Goal: Task Accomplishment & Management: Manage account settings

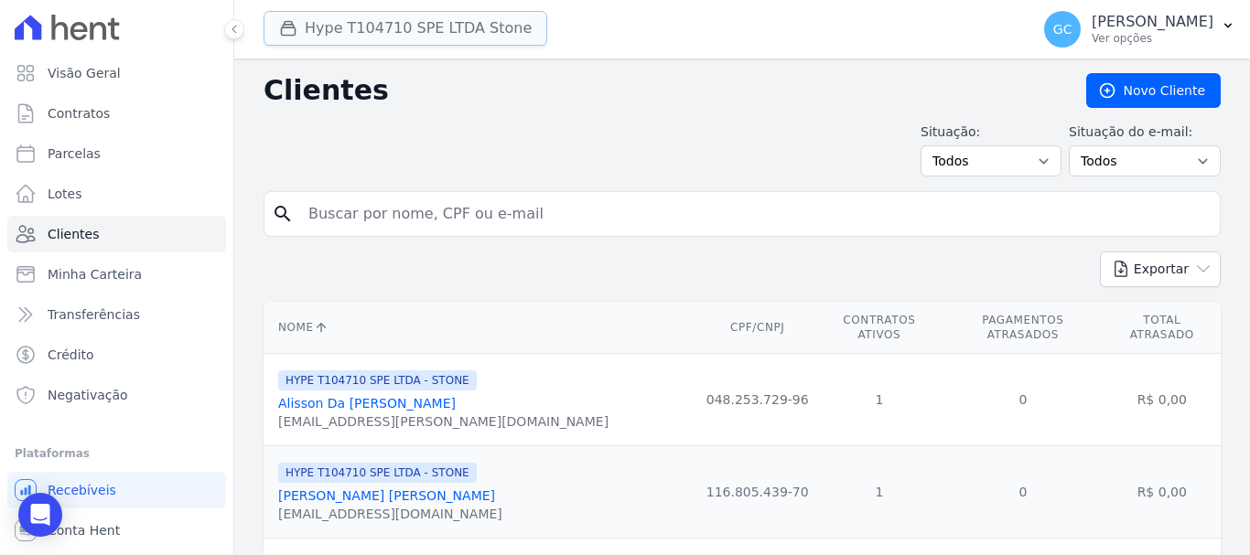
click at [436, 26] on button "Hype T104710 SPE LTDA Stone" at bounding box center [406, 28] width 284 height 35
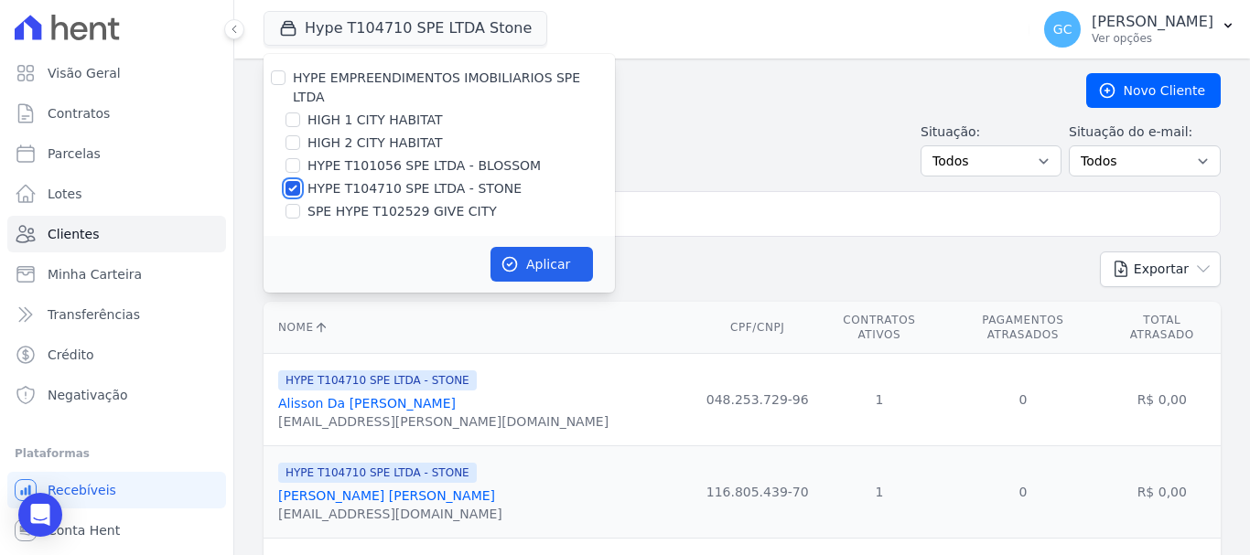
click at [293, 181] on input "HYPE T104710 SPE LTDA - STONE" at bounding box center [292, 188] width 15 height 15
checkbox input "false"
click at [293, 204] on input "SPE HYPE T102529 GIVE CITY" at bounding box center [292, 211] width 15 height 15
checkbox input "true"
click at [541, 247] on button "Aplicar" at bounding box center [541, 264] width 102 height 35
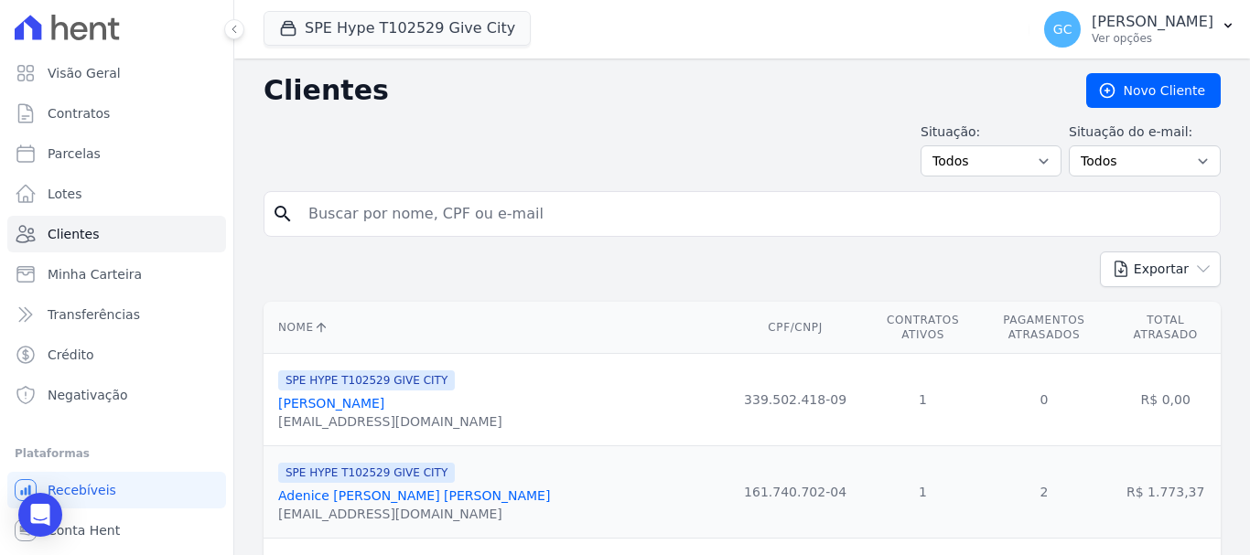
click at [705, 125] on div "Situação: Todos Adimplentes Inadimplentes Situação do e-mail: Todos Confirmado …" at bounding box center [742, 150] width 957 height 54
click at [362, 213] on input "search" at bounding box center [754, 214] width 915 height 37
paste input "[PERSON_NAME] [PERSON_NAME]"
type input "[PERSON_NAME] [PERSON_NAME]"
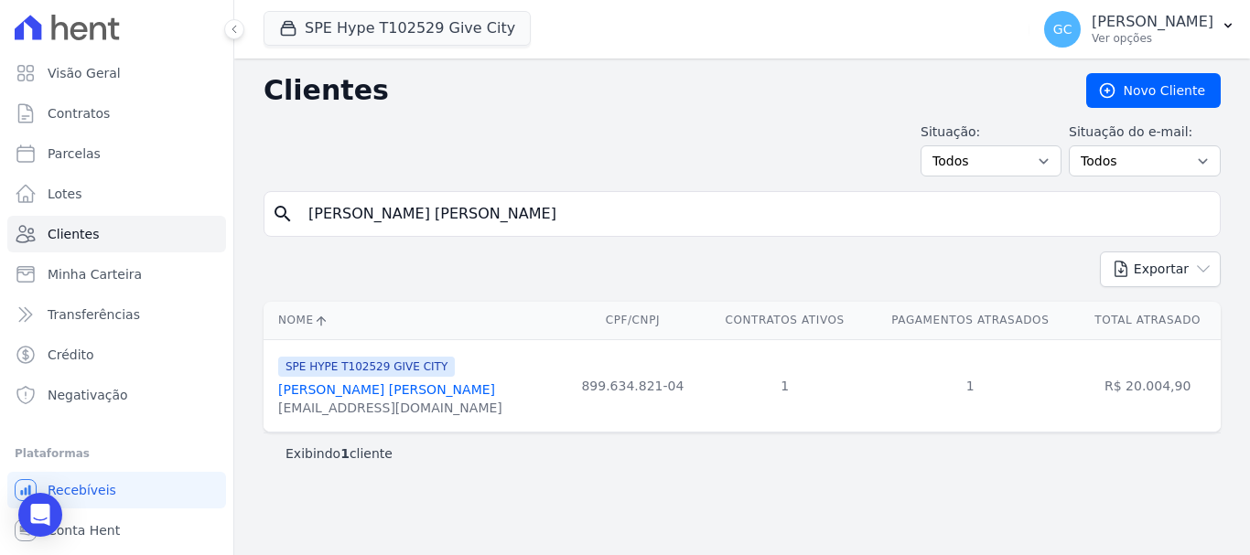
click at [344, 393] on link "[PERSON_NAME] [PERSON_NAME]" at bounding box center [386, 389] width 217 height 15
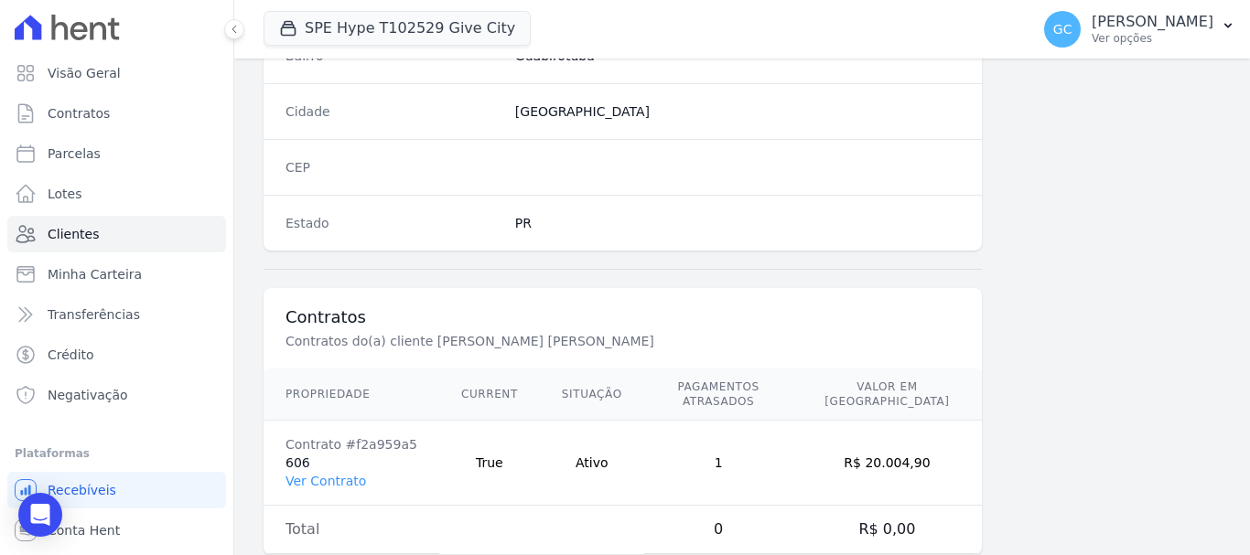
scroll to position [1157, 0]
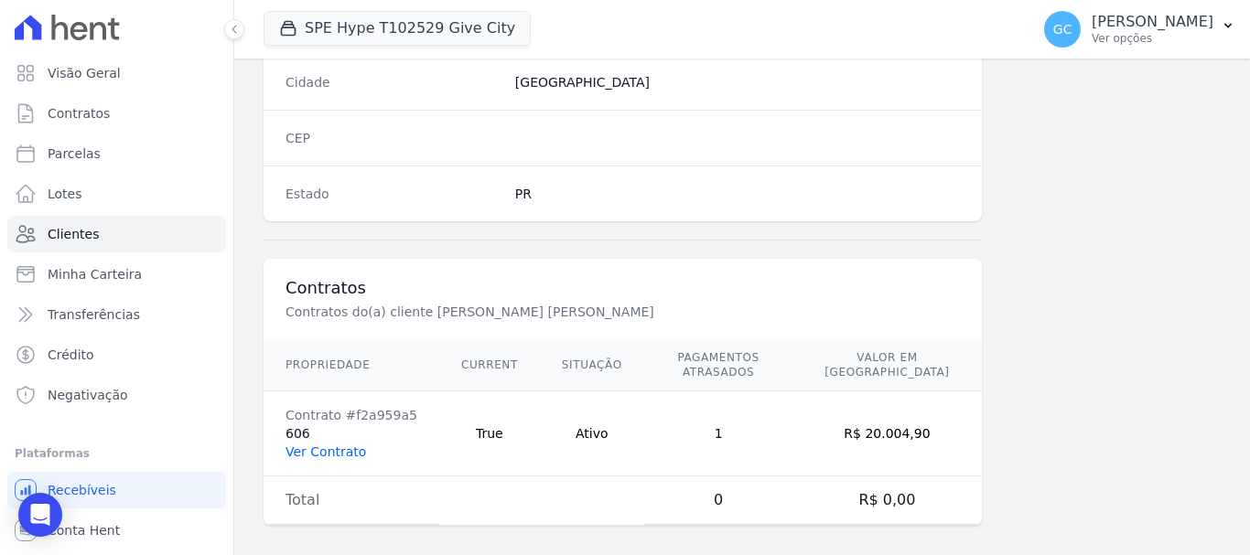
click at [326, 445] on link "Ver Contrato" at bounding box center [325, 452] width 81 height 15
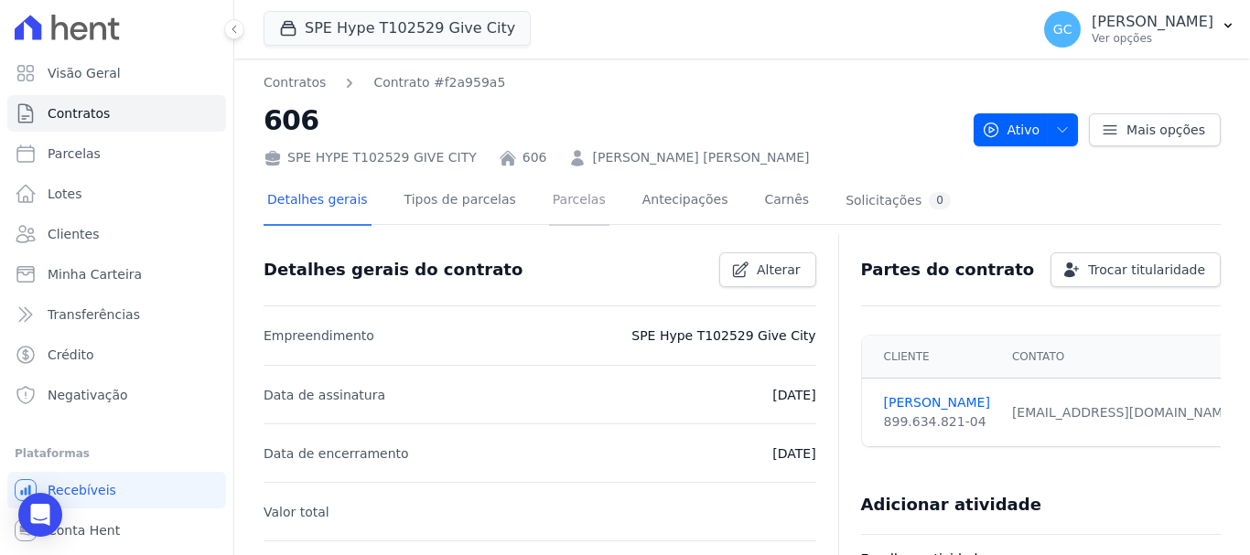
click at [552, 199] on link "Parcelas" at bounding box center [579, 202] width 60 height 48
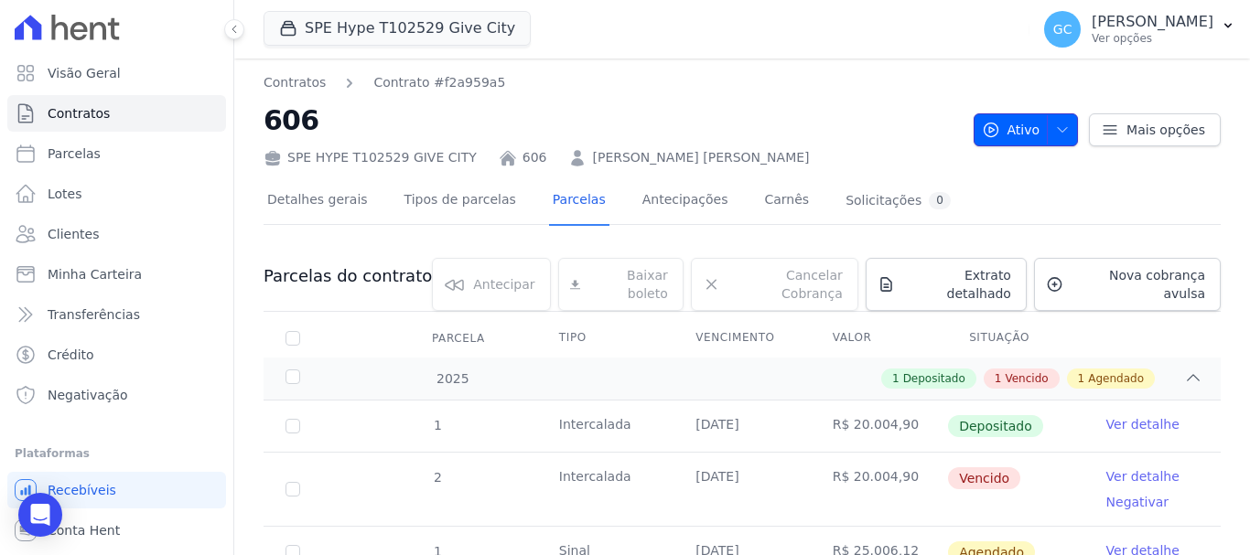
click at [1055, 128] on icon "button" at bounding box center [1062, 130] width 15 height 15
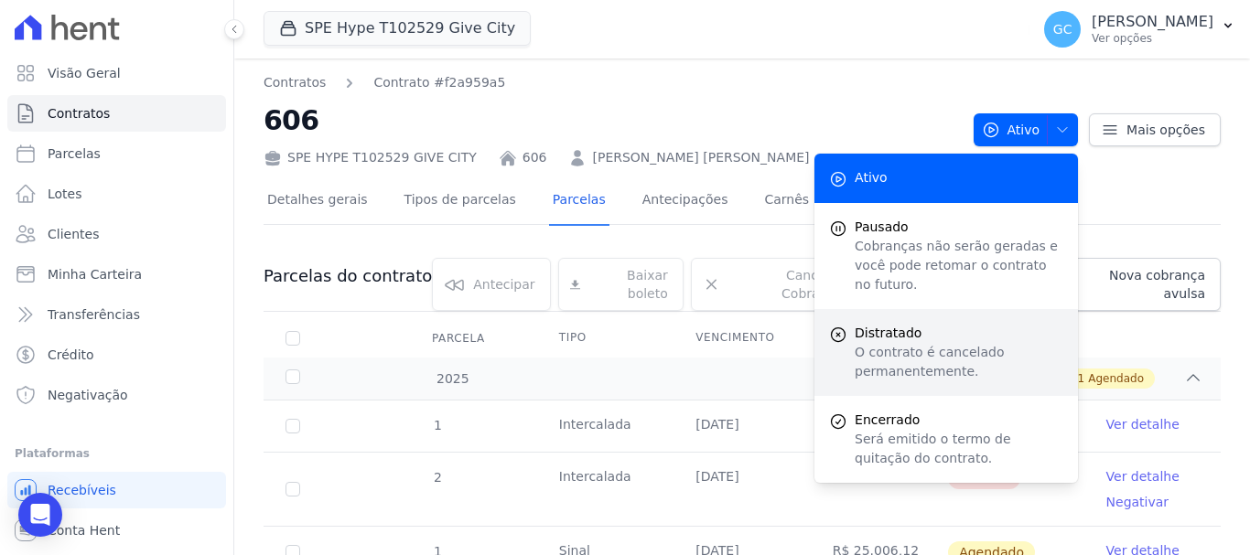
click at [927, 343] on p "O contrato é cancelado permanentemente." at bounding box center [959, 362] width 209 height 38
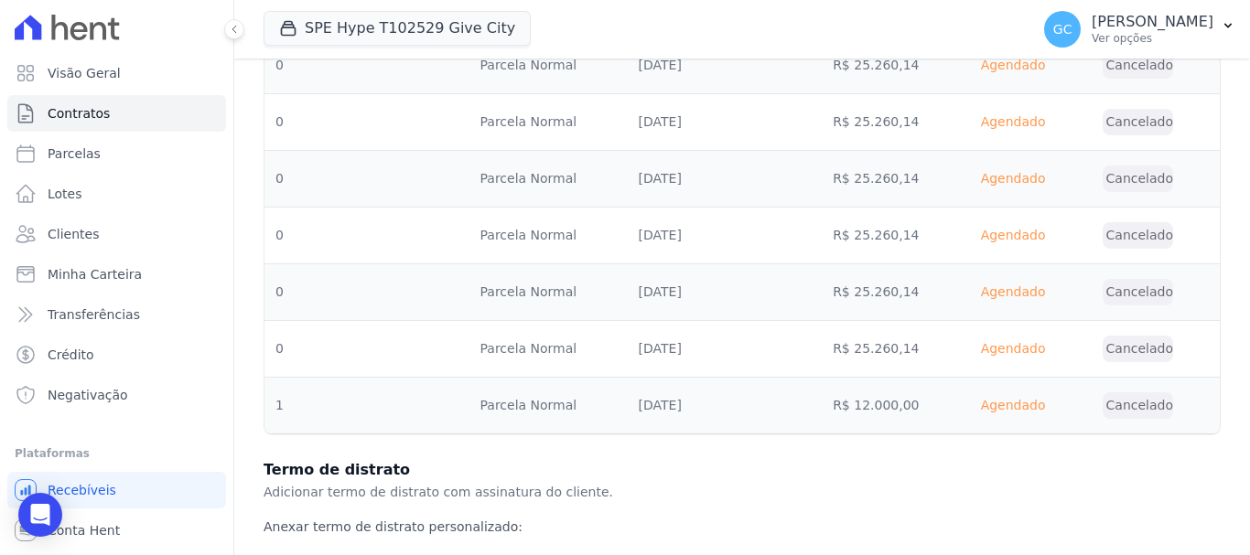
scroll to position [989, 0]
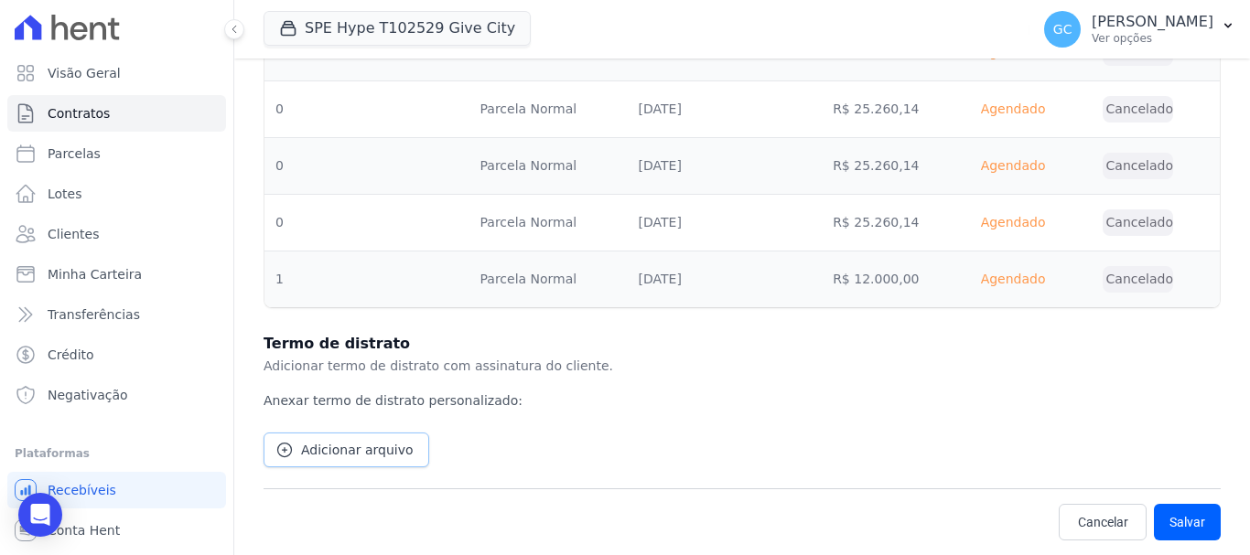
click at [328, 464] on link "Adicionar arquivo" at bounding box center [347, 450] width 166 height 35
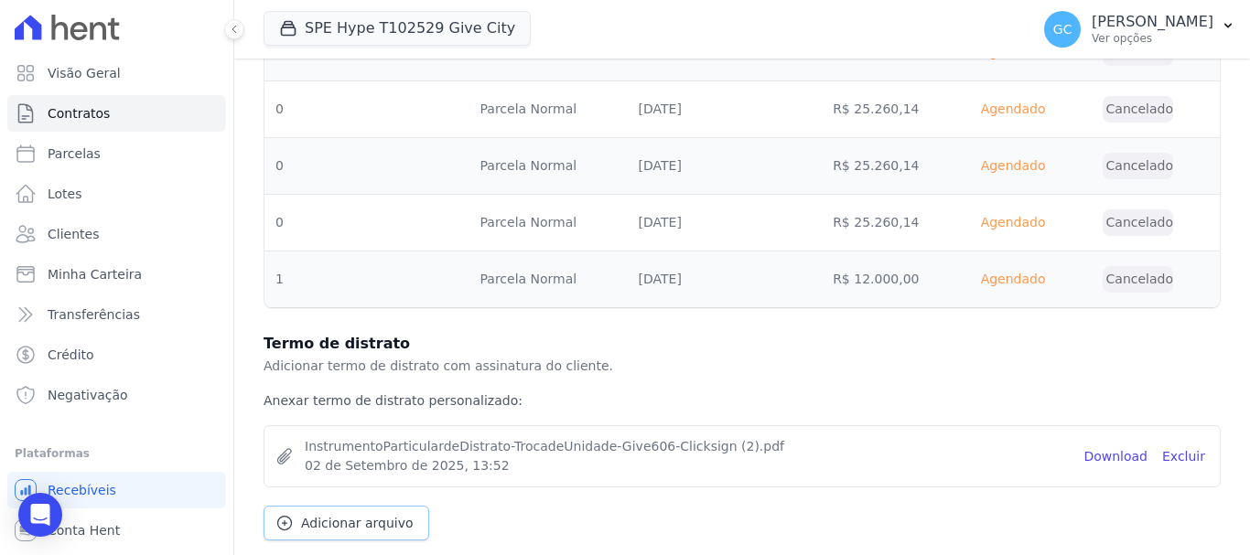
scroll to position [1062, 0]
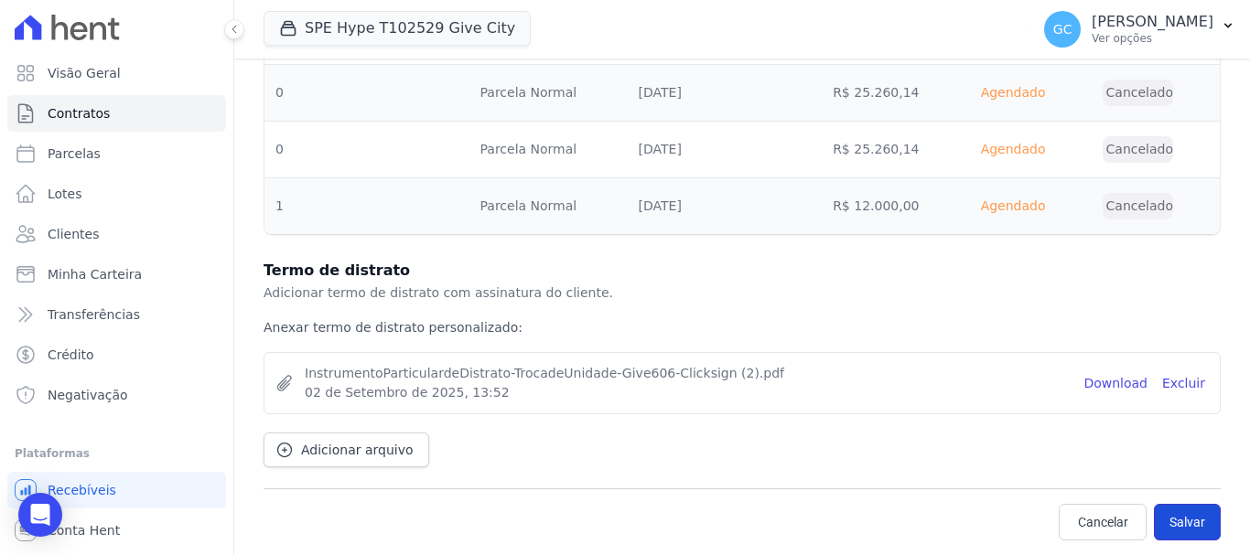
click at [1179, 521] on button "Salvar" at bounding box center [1187, 522] width 67 height 37
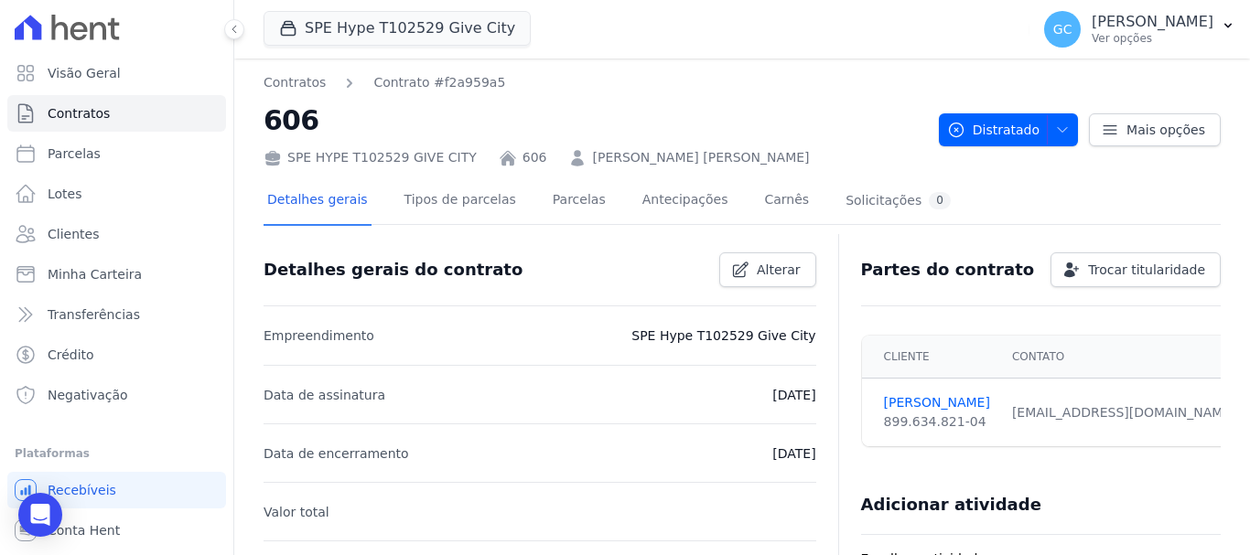
click at [1181, 500] on div "Adicionar atividade" at bounding box center [1033, 497] width 374 height 37
